Goal: Task Accomplishment & Management: Complete application form

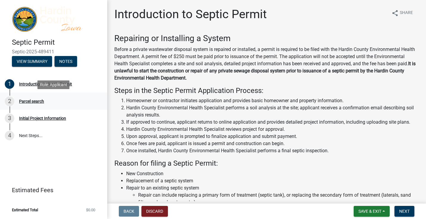
click at [32, 100] on div "Parcel search" at bounding box center [31, 101] width 25 height 4
click at [34, 59] on button "View Summary" at bounding box center [32, 61] width 40 height 11
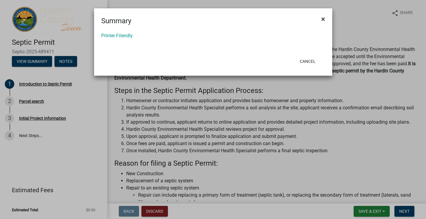
click at [323, 18] on span "×" at bounding box center [323, 19] width 4 height 8
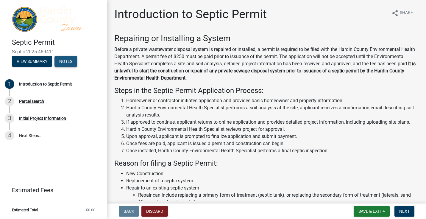
click at [68, 60] on button "Notes" at bounding box center [65, 61] width 23 height 11
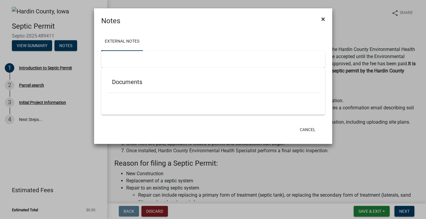
click at [323, 17] on span "×" at bounding box center [323, 19] width 4 height 8
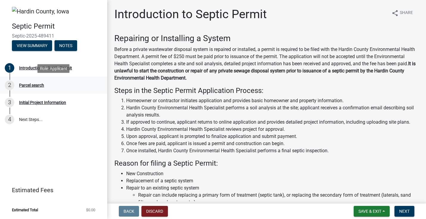
click at [37, 85] on div "Parcel search" at bounding box center [31, 85] width 25 height 4
click at [409, 213] on button "Next" at bounding box center [404, 211] width 20 height 11
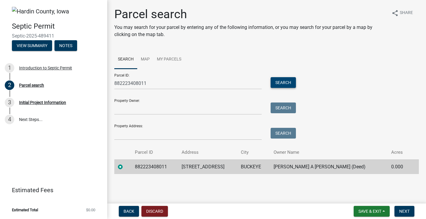
click at [282, 82] on button "Search" at bounding box center [282, 82] width 25 height 11
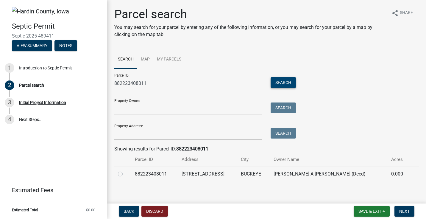
scroll to position [3, 0]
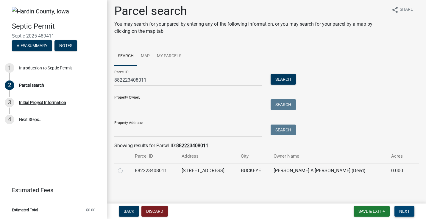
click at [404, 210] on span "Next" at bounding box center [404, 211] width 10 height 5
click at [125, 167] on label at bounding box center [125, 167] width 0 height 0
click at [125, 170] on input "radio" at bounding box center [127, 169] width 4 height 4
radio input "true"
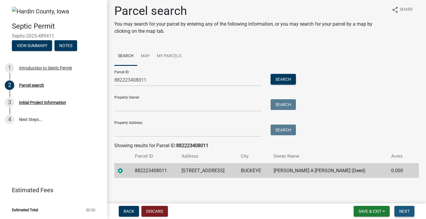
click at [406, 210] on span "Next" at bounding box center [404, 211] width 10 height 5
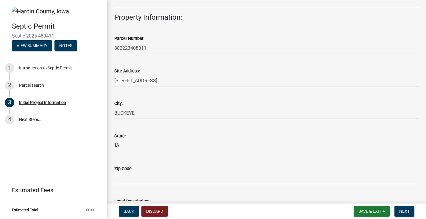
scroll to position [420, 0]
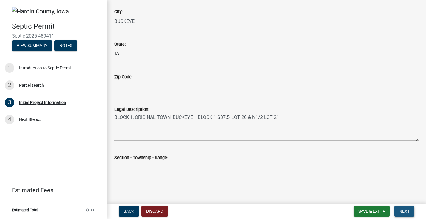
click at [402, 212] on span "Next" at bounding box center [404, 211] width 10 height 5
click at [406, 207] on button "Next" at bounding box center [404, 211] width 20 height 11
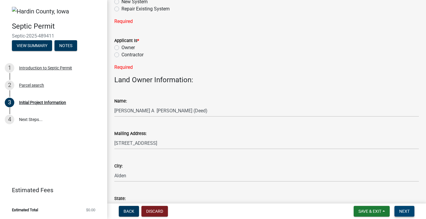
scroll to position [0, 0]
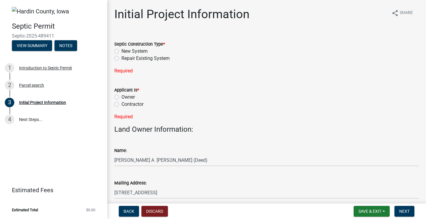
drag, startPoint x: 299, startPoint y: 55, endPoint x: 219, endPoint y: 24, distance: 85.8
